Goal: Information Seeking & Learning: Compare options

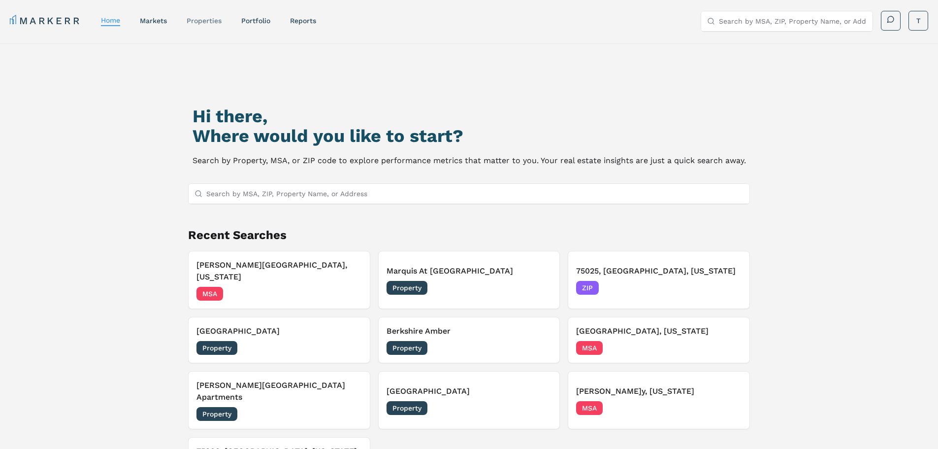
click at [202, 21] on link "properties" at bounding box center [204, 21] width 35 height 8
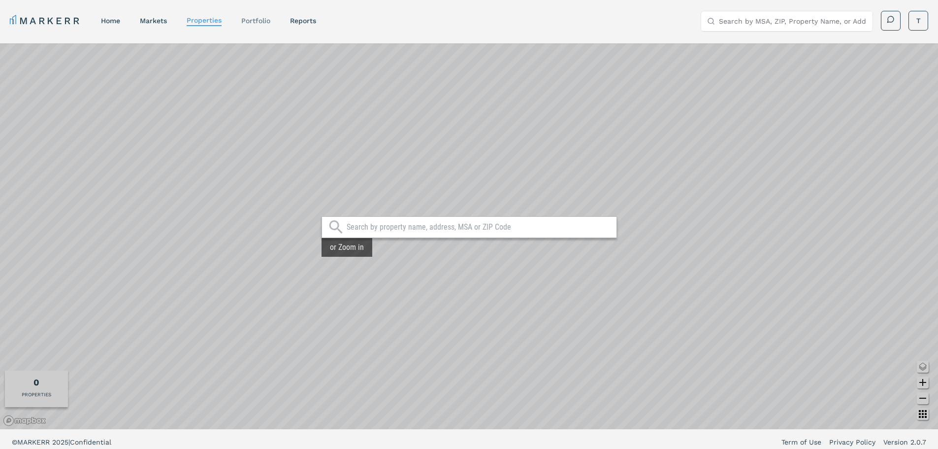
click at [267, 23] on link "Portfolio" at bounding box center [255, 21] width 29 height 8
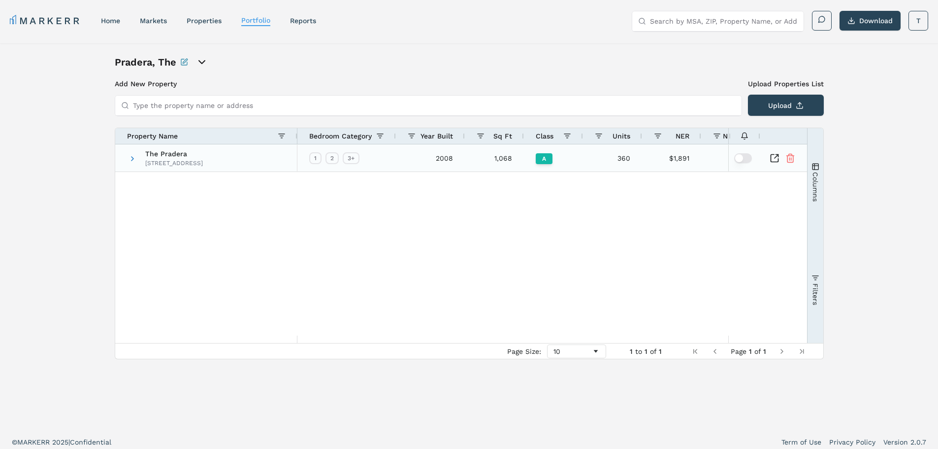
click at [186, 156] on span "The Pradera" at bounding box center [174, 153] width 58 height 7
click at [130, 160] on span at bounding box center [133, 159] width 8 height 8
click at [130, 159] on span at bounding box center [133, 159] width 8 height 8
click at [177, 155] on span "The Pradera" at bounding box center [174, 153] width 58 height 7
click at [197, 22] on link "properties" at bounding box center [204, 21] width 35 height 8
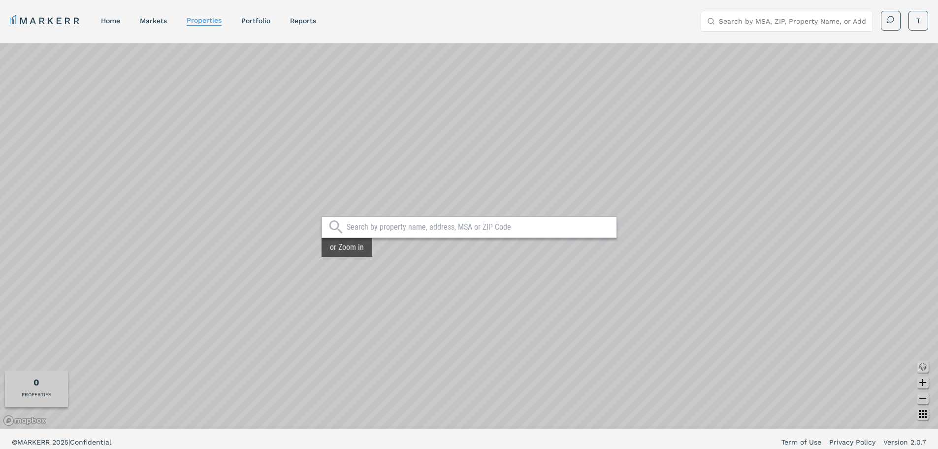
click at [422, 225] on input "text" at bounding box center [479, 227] width 265 height 10
type input "75080"
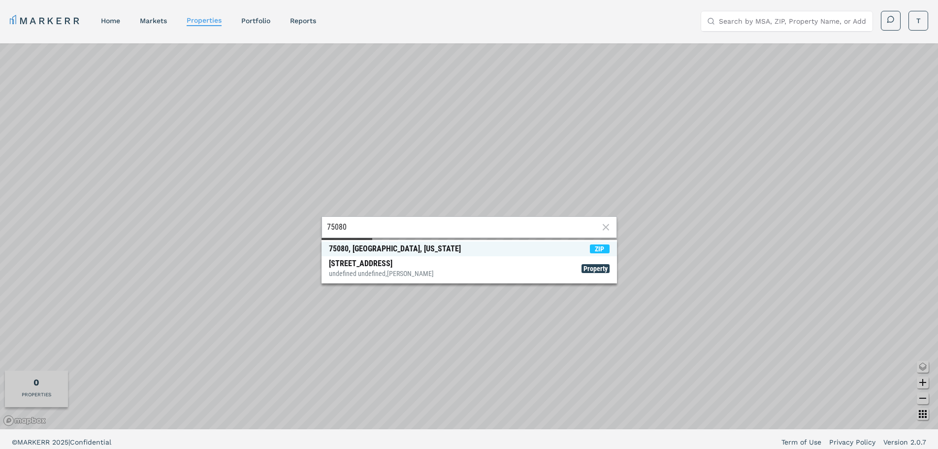
click at [413, 250] on span "75080, [GEOGRAPHIC_DATA], [US_STATE] ZIP" at bounding box center [470, 248] width 296 height 15
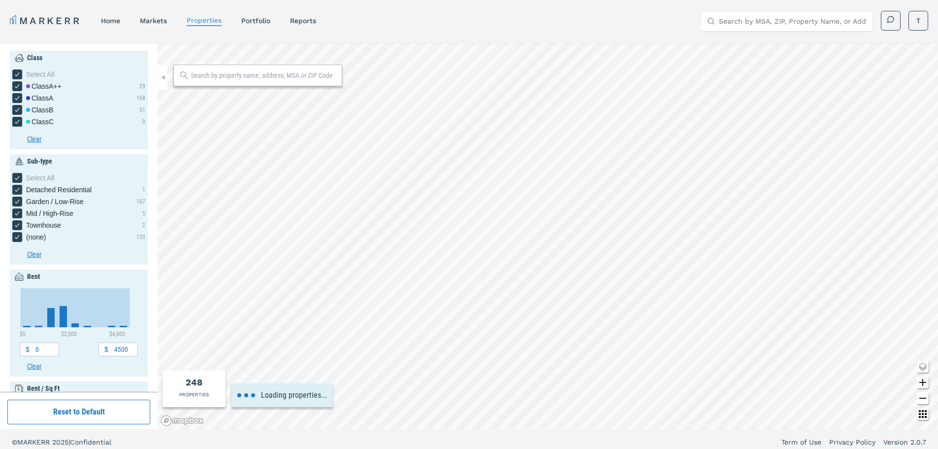
type input "1200"
type input "2600"
type input "1.4"
type input "3"
type input "1990"
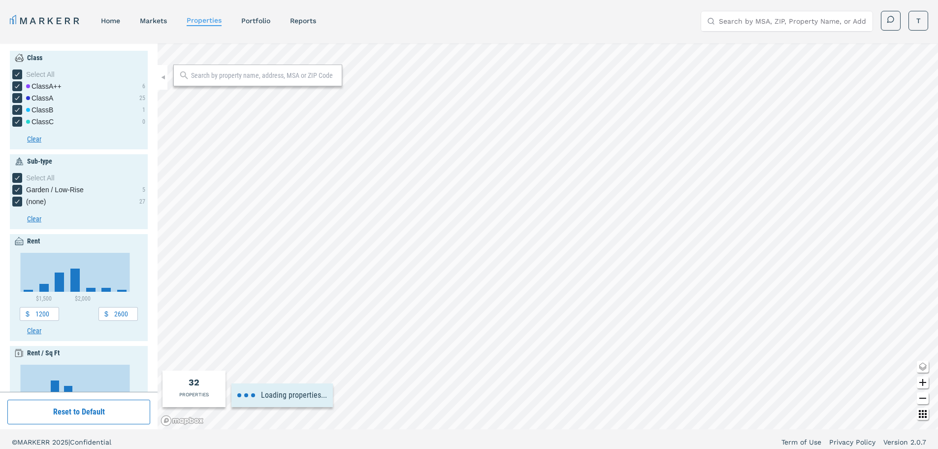
type input "2.6"
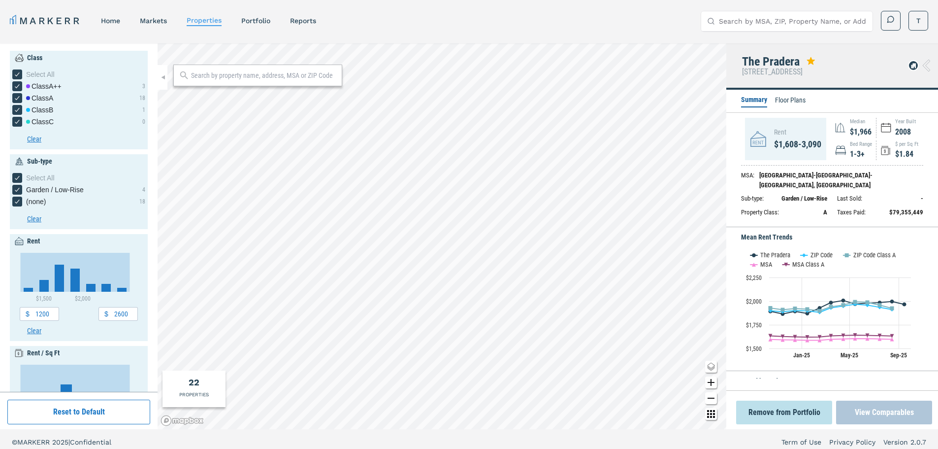
click at [882, 411] on button "View Comparables" at bounding box center [884, 412] width 96 height 24
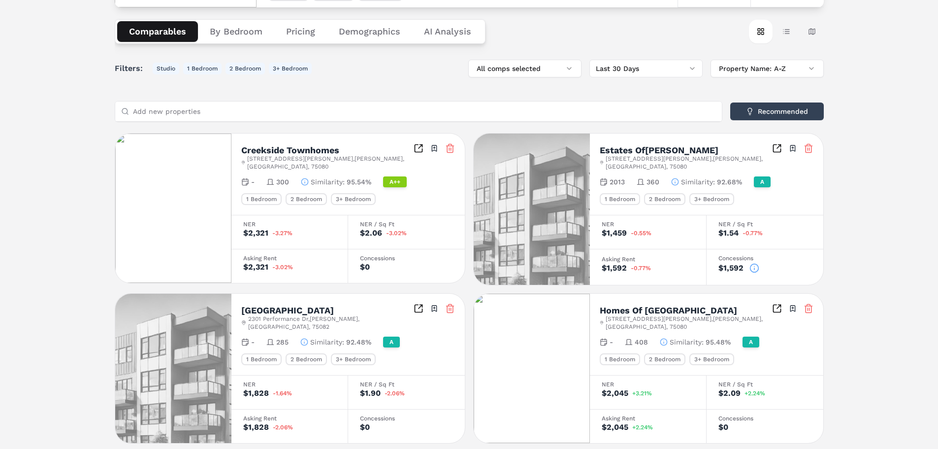
scroll to position [197, 0]
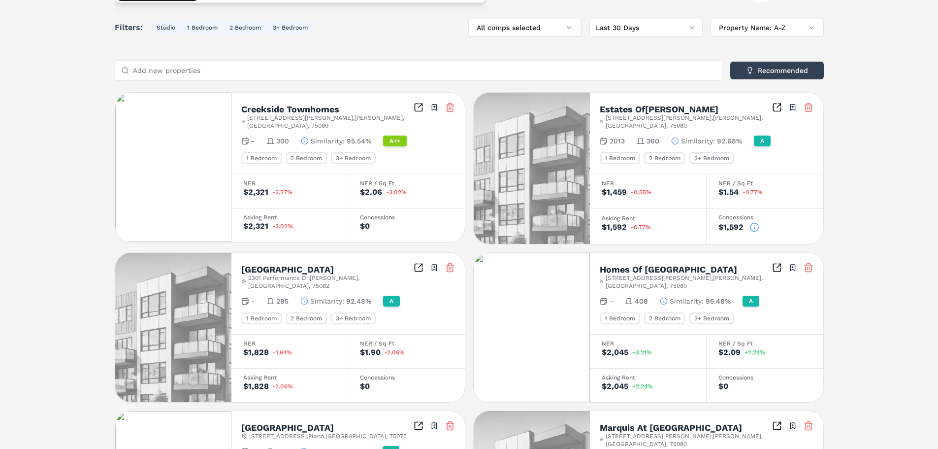
click at [753, 227] on icon at bounding box center [755, 227] width 10 height 10
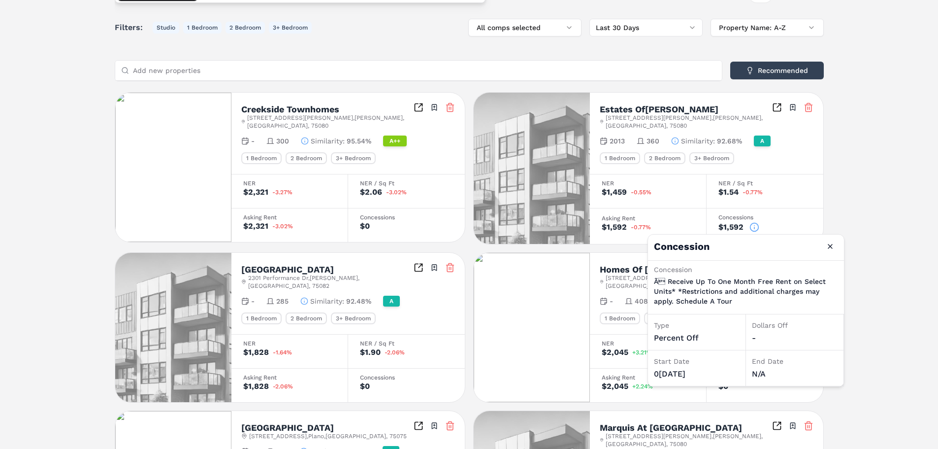
click at [877, 191] on div "Notifications The Pradera A [STREET_ADDRESS] Toggle portfolio menu 2008 360 1 B…" at bounding box center [469, 293] width 938 height 895
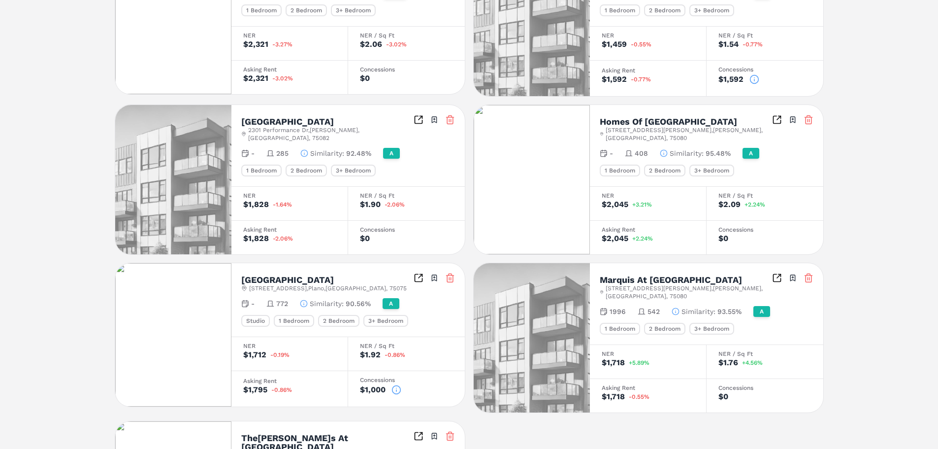
scroll to position [443, 0]
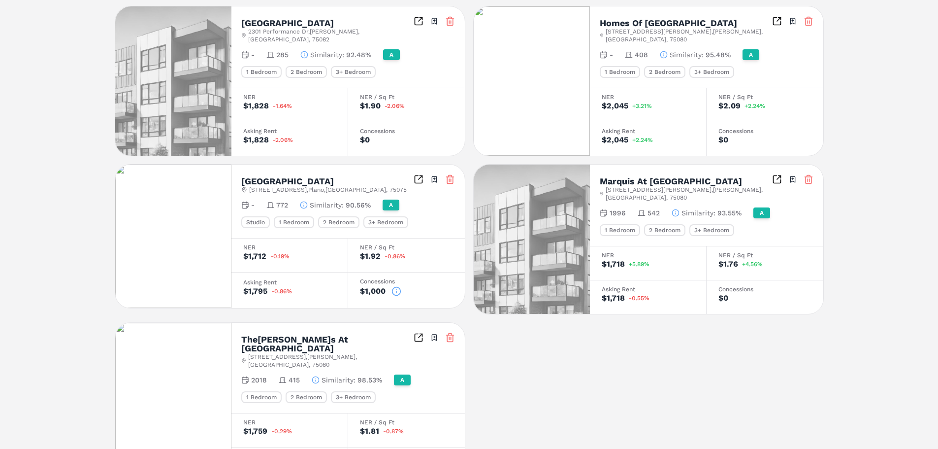
click at [399, 286] on icon at bounding box center [397, 291] width 10 height 10
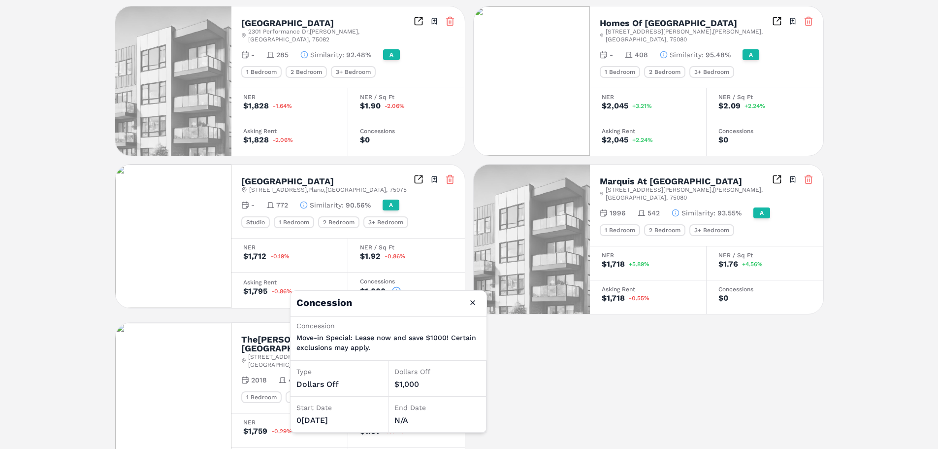
click at [706, 365] on div "Creekside Townhomes [STREET_ADDRESS][PERSON_NAME] Toggle portfolio menu - 300 S…" at bounding box center [469, 164] width 709 height 637
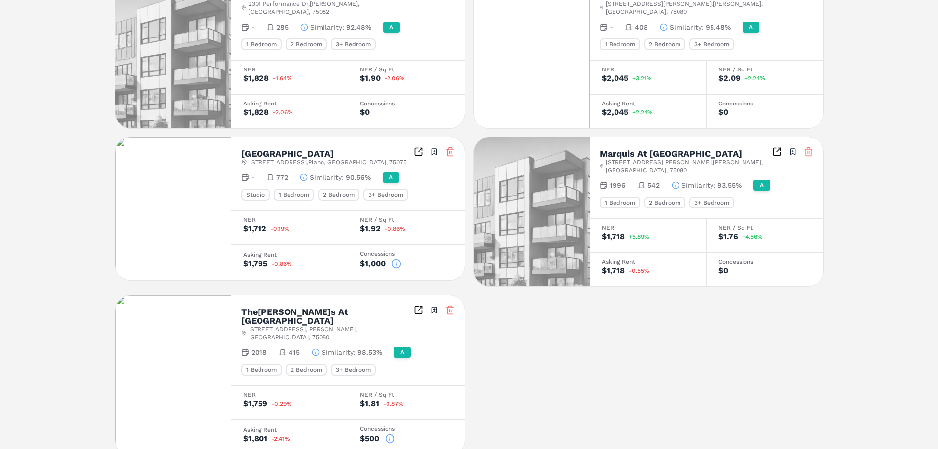
scroll to position [485, 0]
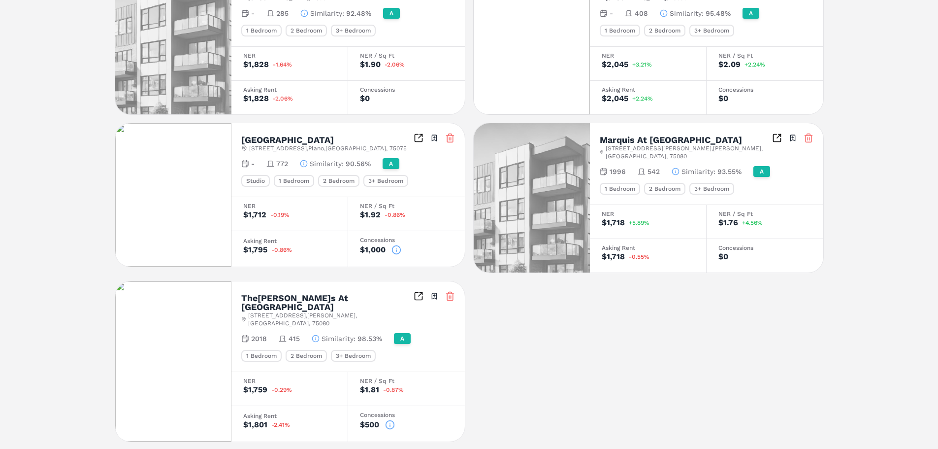
click at [390, 425] on icon at bounding box center [390, 425] width 0 height 1
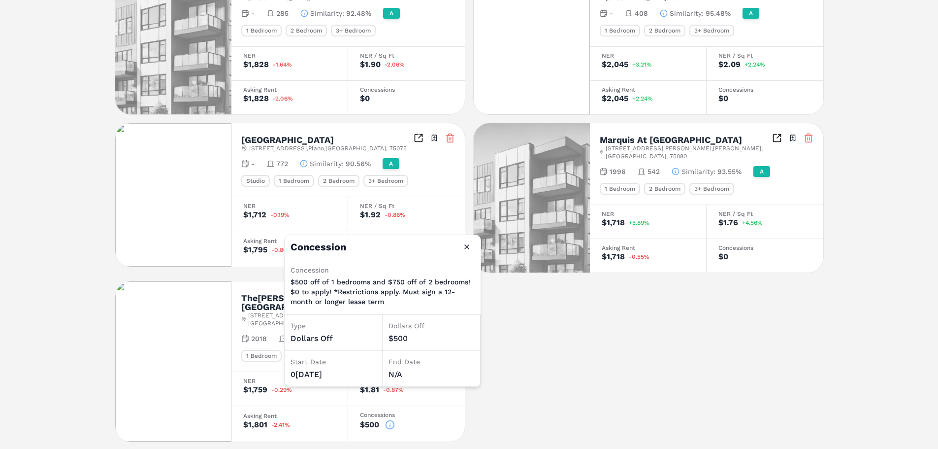
click at [713, 321] on div "Creekside Townhomes [STREET_ADDRESS][PERSON_NAME] Toggle portfolio menu - 300 S…" at bounding box center [469, 122] width 709 height 637
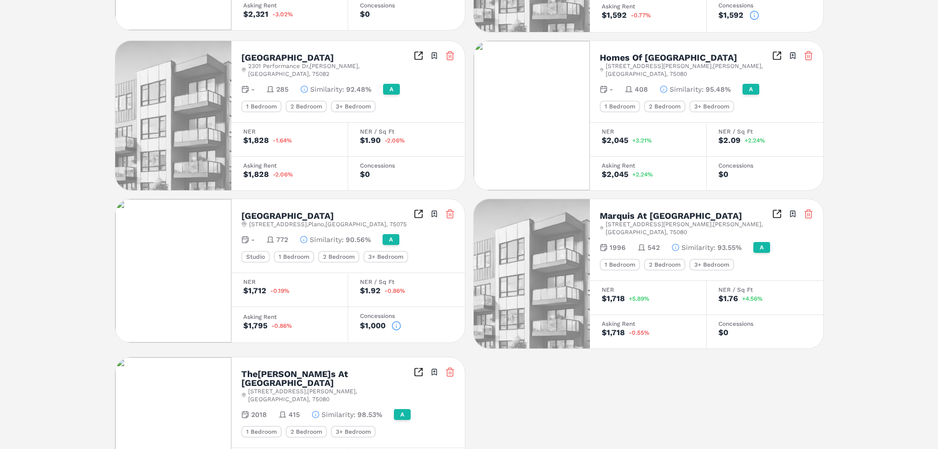
scroll to position [386, 0]
